Goal: Task Accomplishment & Management: Complete application form

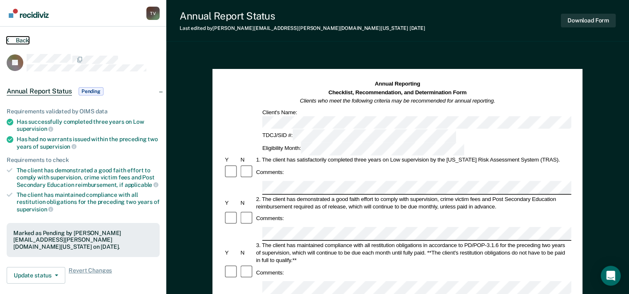
click at [23, 41] on button "Back" at bounding box center [18, 40] width 22 height 7
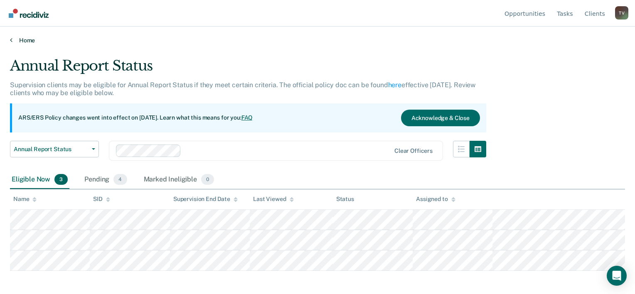
click at [24, 41] on link "Home" at bounding box center [317, 40] width 615 height 7
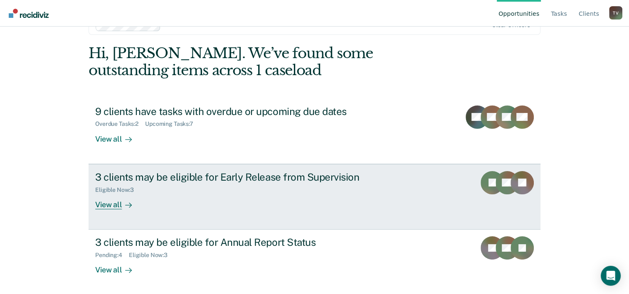
scroll to position [25, 0]
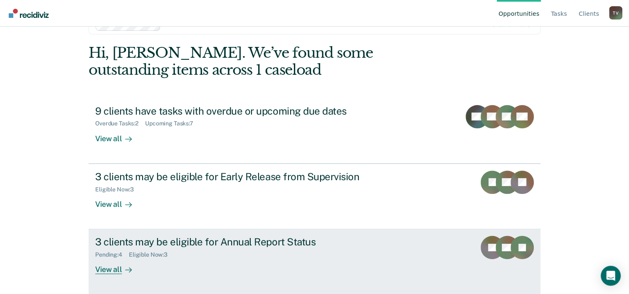
click at [185, 249] on div "Pending : 4 Eligible Now : 3" at bounding box center [241, 253] width 292 height 10
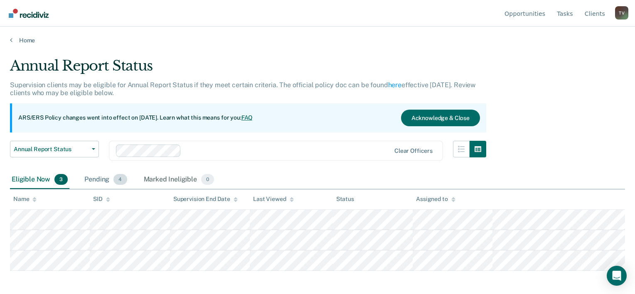
click at [96, 178] on div "Pending 4" at bounding box center [106, 180] width 46 height 18
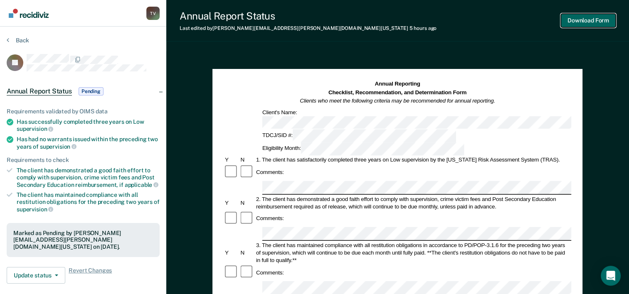
click at [579, 23] on button "Download Form" at bounding box center [588, 21] width 55 height 14
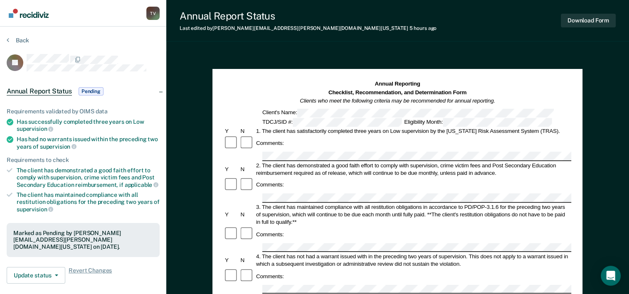
click at [17, 13] on img "Go to Recidiviz Home" at bounding box center [29, 13] width 40 height 9
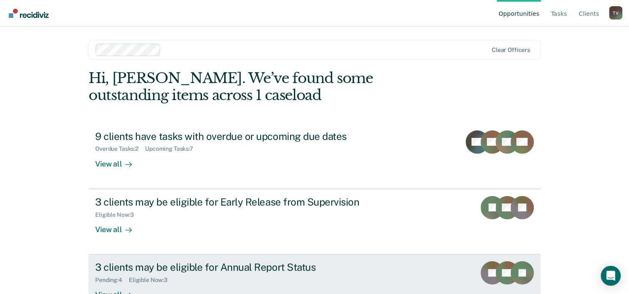
click at [219, 268] on div "3 clients may be eligible for Annual Report Status" at bounding box center [241, 267] width 292 height 12
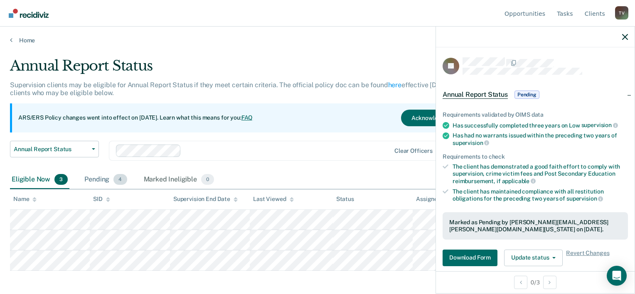
click at [94, 183] on div "Pending 4" at bounding box center [106, 180] width 46 height 18
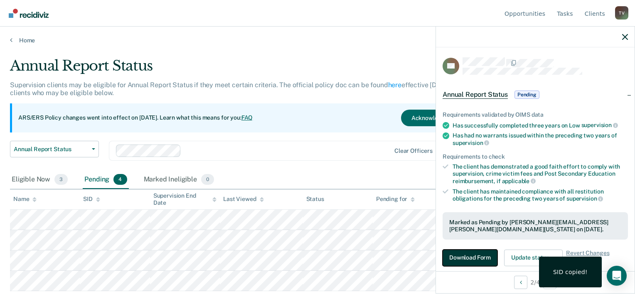
click at [474, 255] on button "Download Form" at bounding box center [470, 258] width 55 height 17
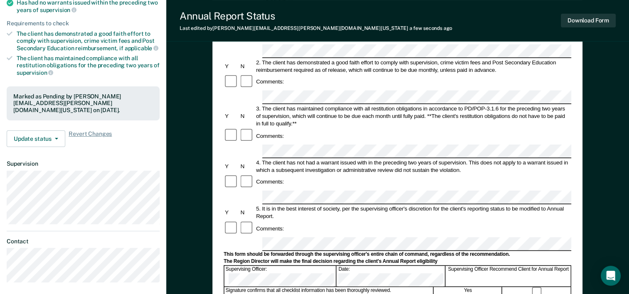
scroll to position [155, 0]
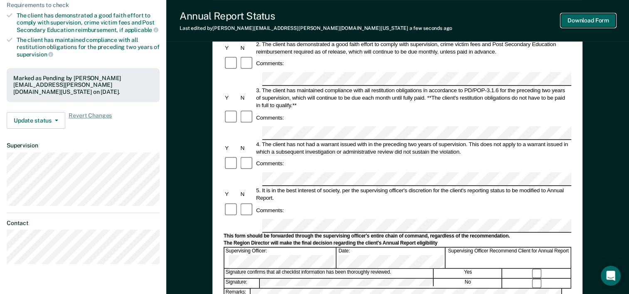
drag, startPoint x: 577, startPoint y: 23, endPoint x: 631, endPoint y: 30, distance: 54.9
click at [577, 23] on button "Download Form" at bounding box center [588, 21] width 55 height 14
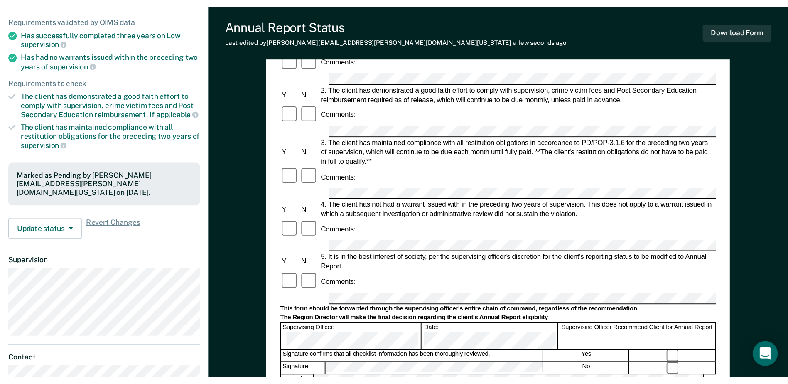
scroll to position [0, 0]
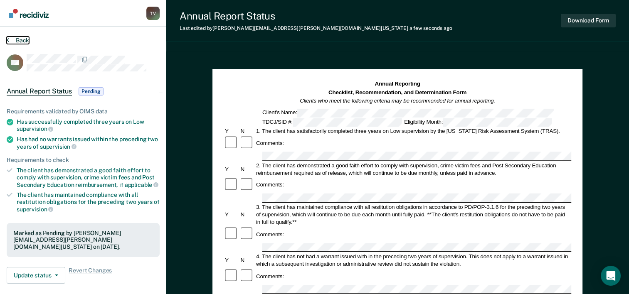
click at [19, 40] on button "Back" at bounding box center [18, 40] width 22 height 7
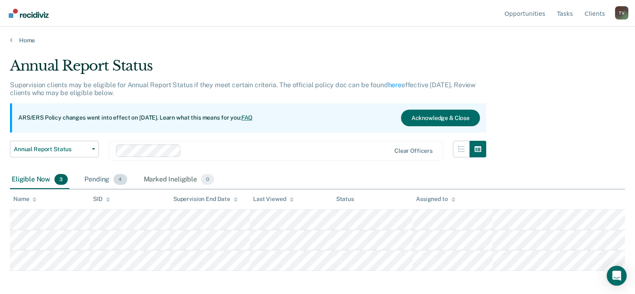
click at [95, 181] on div "Pending 4" at bounding box center [106, 180] width 46 height 18
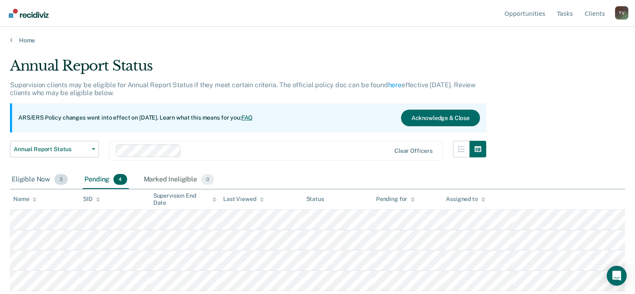
click at [41, 180] on div "Eligible Now 3" at bounding box center [39, 180] width 59 height 18
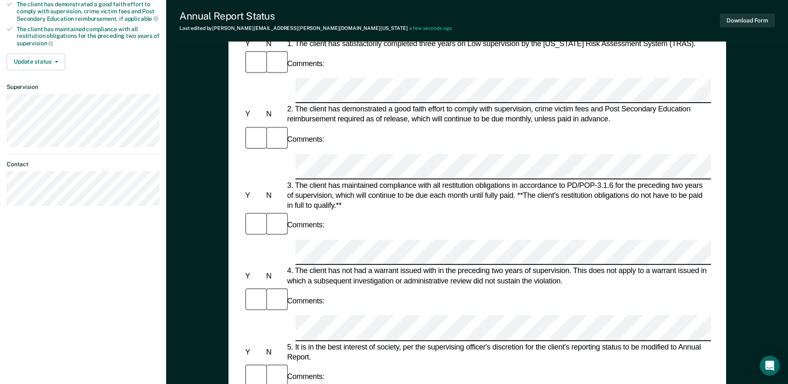
scroll to position [249, 0]
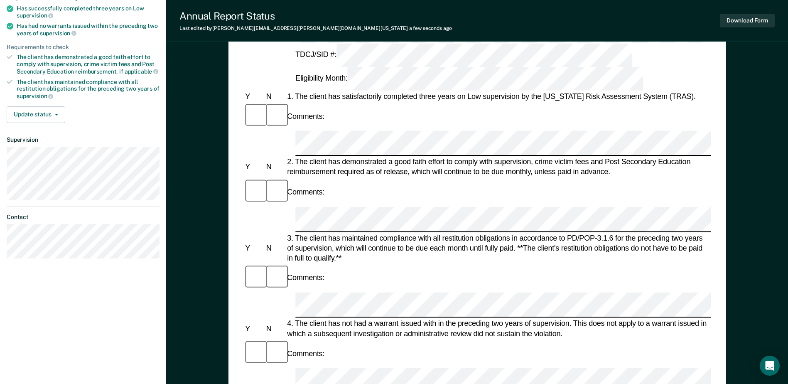
scroll to position [42, 0]
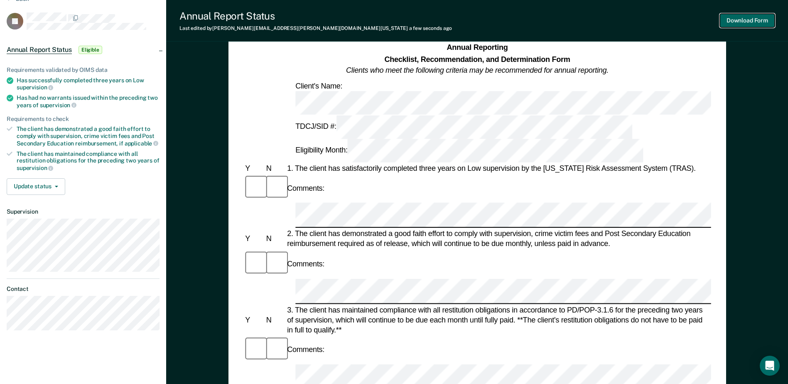
click at [635, 24] on button "Download Form" at bounding box center [747, 21] width 55 height 14
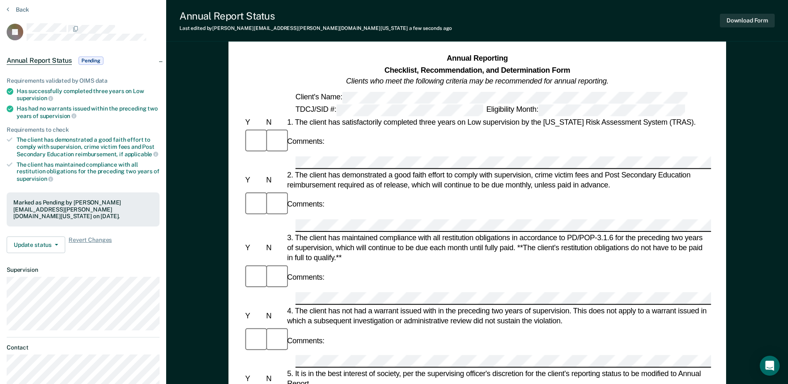
scroll to position [0, 0]
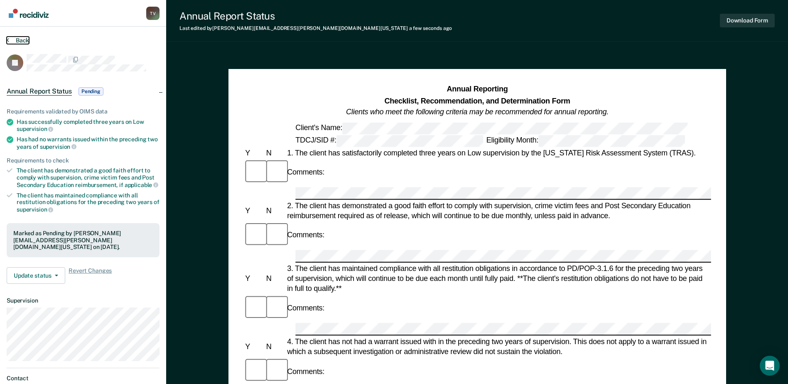
click at [13, 39] on button "Back" at bounding box center [18, 40] width 22 height 7
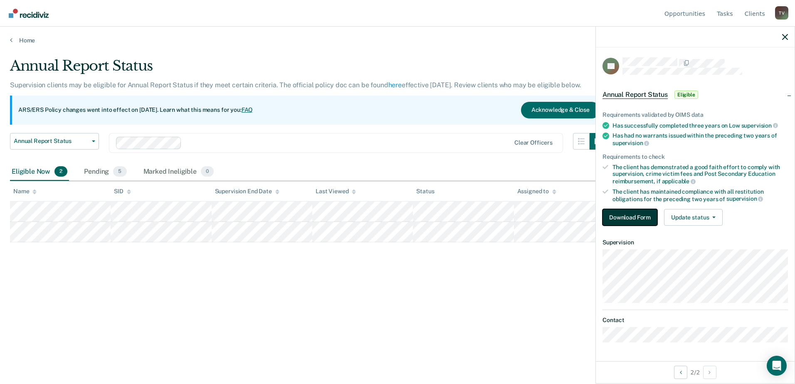
click at [632, 219] on button "Download Form" at bounding box center [629, 217] width 55 height 17
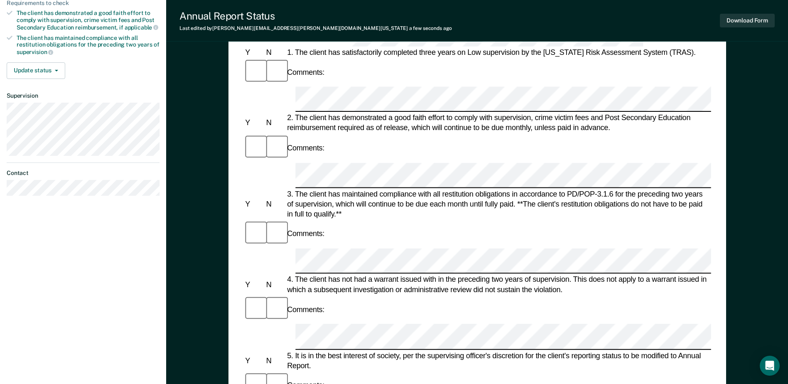
scroll to position [25, 0]
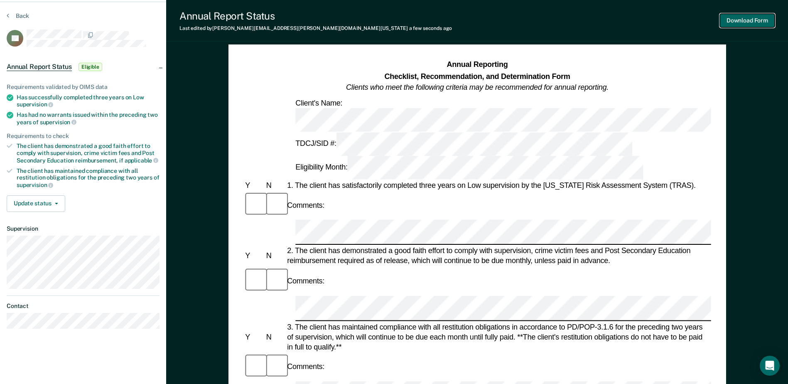
click at [635, 21] on button "Download Form" at bounding box center [747, 21] width 55 height 14
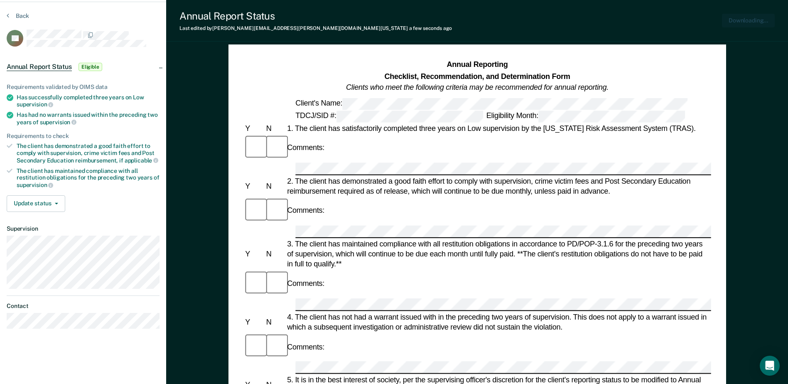
scroll to position [0, 0]
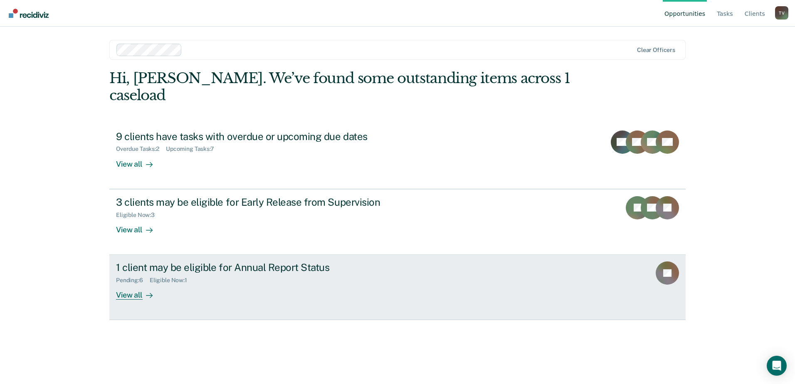
click at [132, 284] on div "View all" at bounding box center [139, 292] width 47 height 16
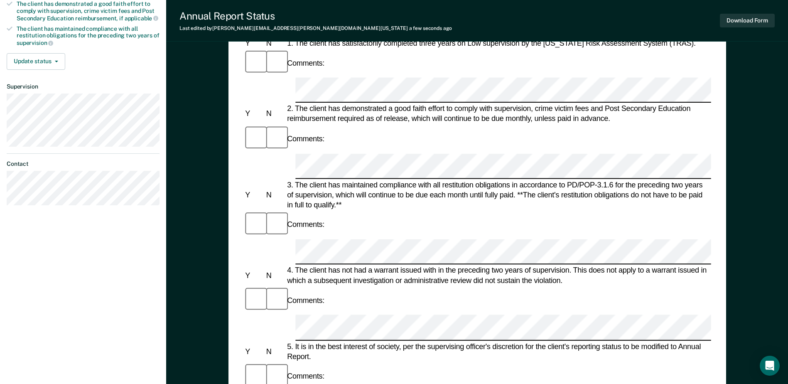
scroll to position [208, 0]
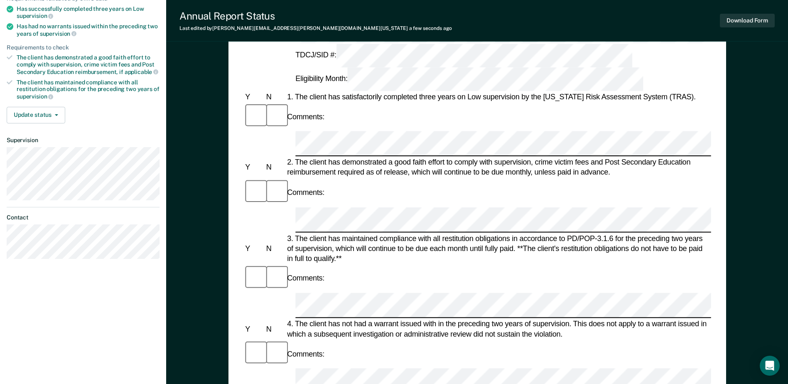
scroll to position [83, 0]
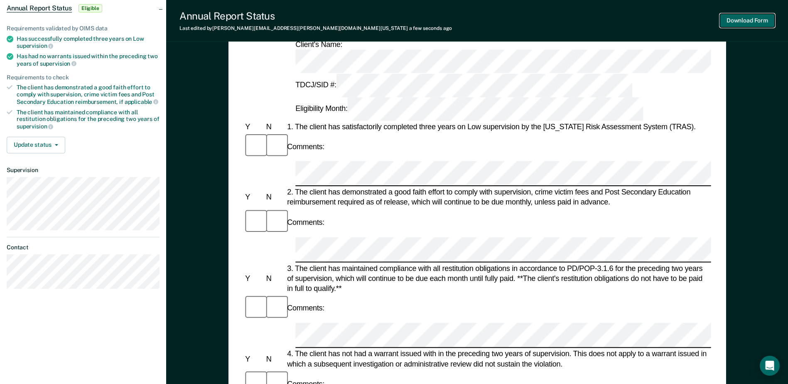
click at [751, 21] on button "Download Form" at bounding box center [747, 21] width 55 height 14
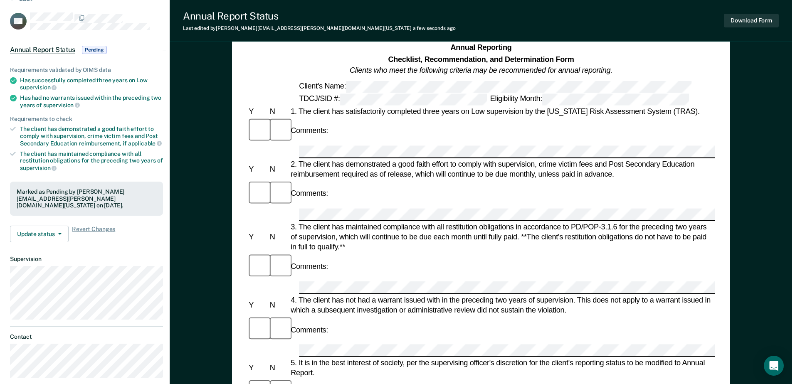
scroll to position [0, 0]
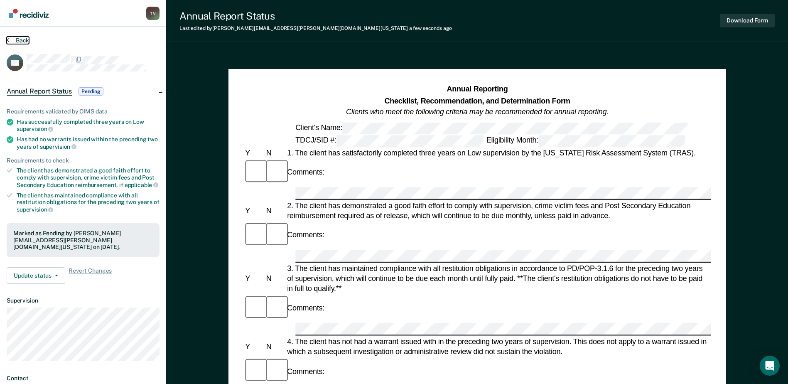
click at [25, 37] on button "Back" at bounding box center [18, 40] width 22 height 7
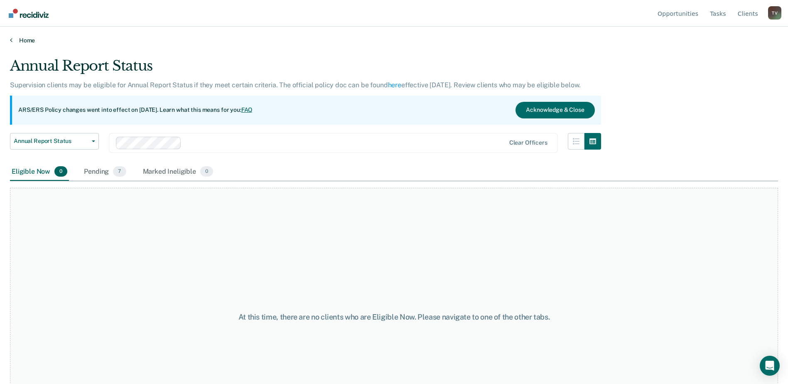
click at [15, 39] on link "Home" at bounding box center [394, 40] width 769 height 7
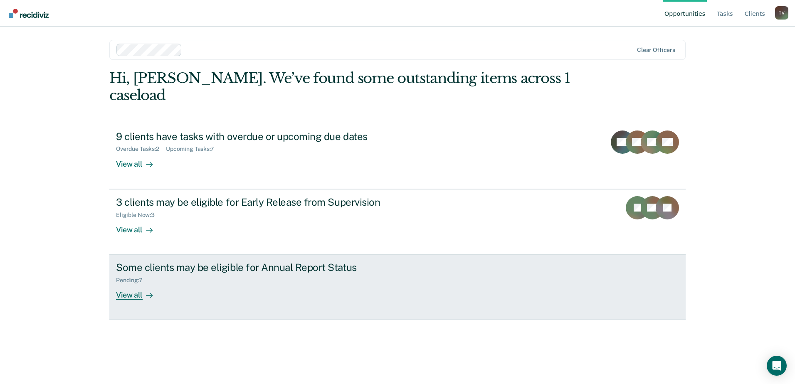
click at [127, 284] on div "View all" at bounding box center [139, 292] width 47 height 16
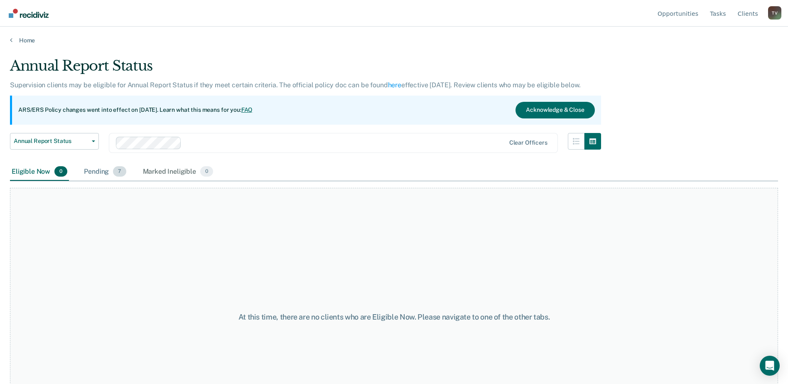
click at [101, 170] on div "Pending 7" at bounding box center [104, 172] width 45 height 18
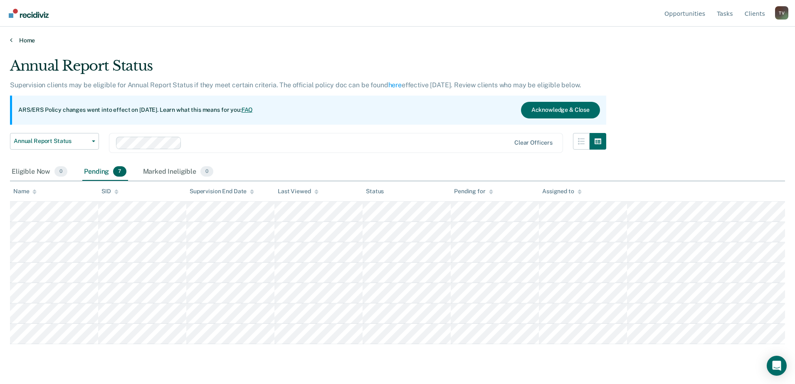
click at [26, 41] on link "Home" at bounding box center [397, 40] width 775 height 7
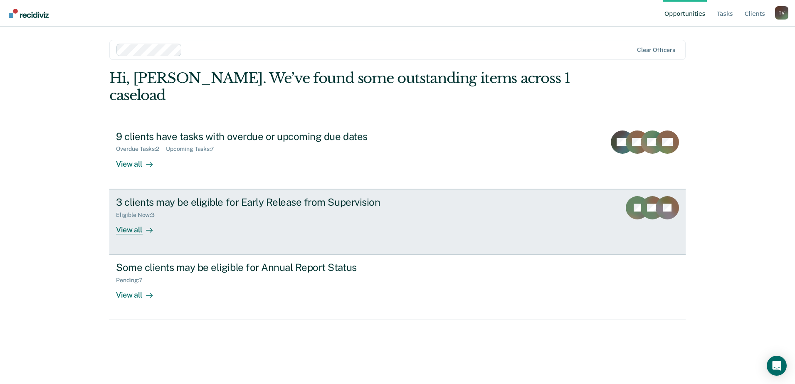
click at [135, 218] on div "View all" at bounding box center [139, 226] width 47 height 16
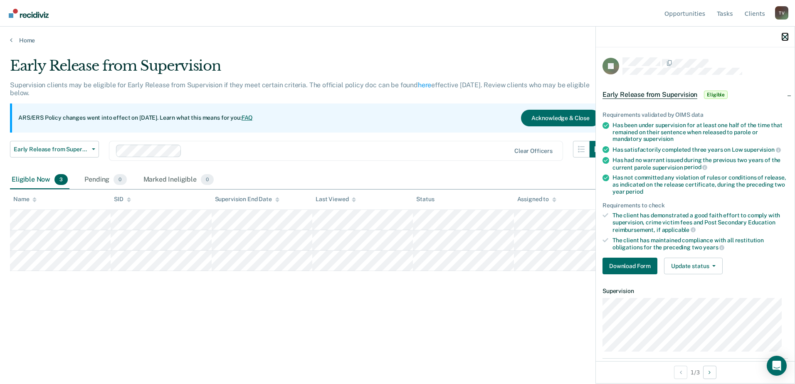
click at [787, 36] on icon "button" at bounding box center [785, 37] width 6 height 6
